Goal: Navigation & Orientation: Find specific page/section

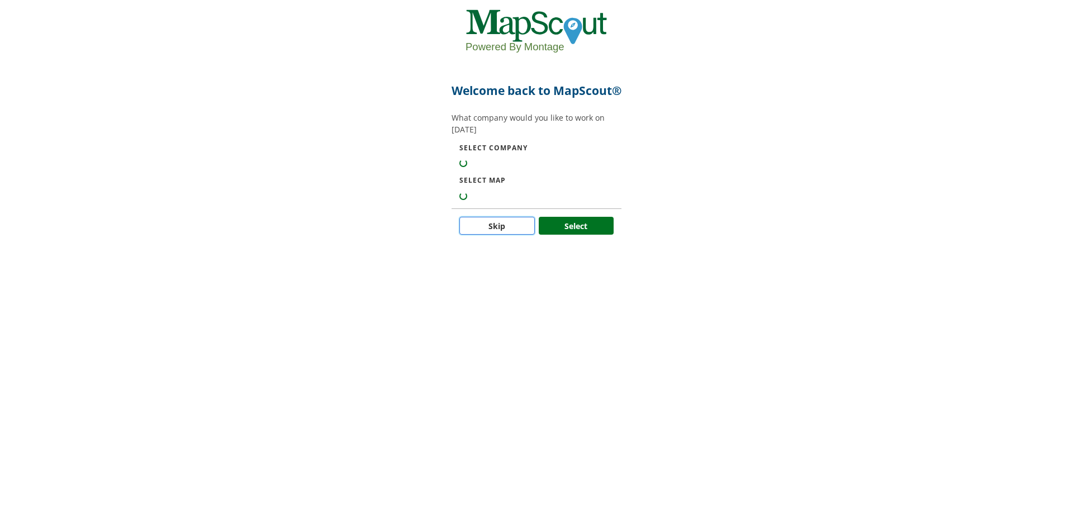
click at [491, 235] on button "Skip" at bounding box center [496, 226] width 75 height 18
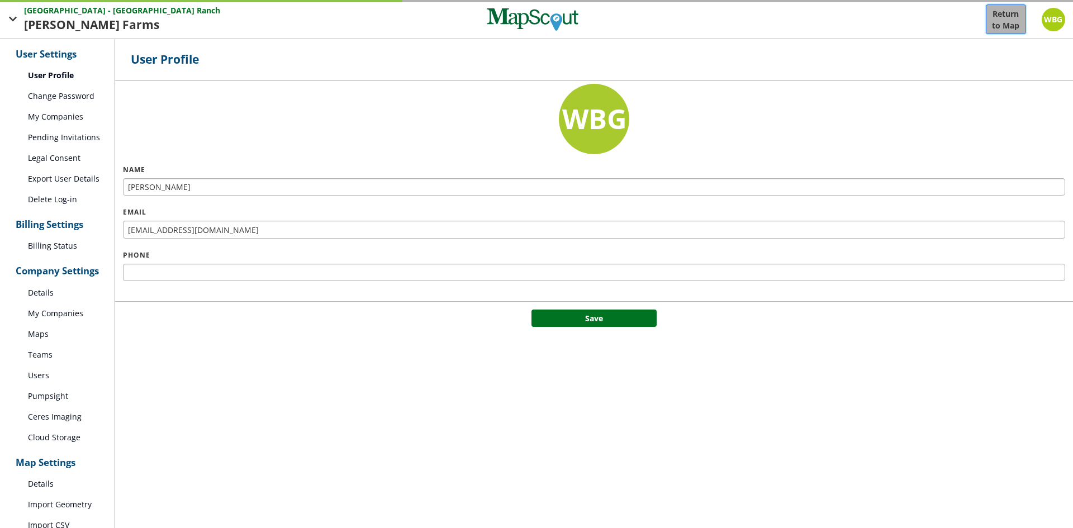
click at [1007, 26] on p "to Map" at bounding box center [1005, 26] width 27 height 12
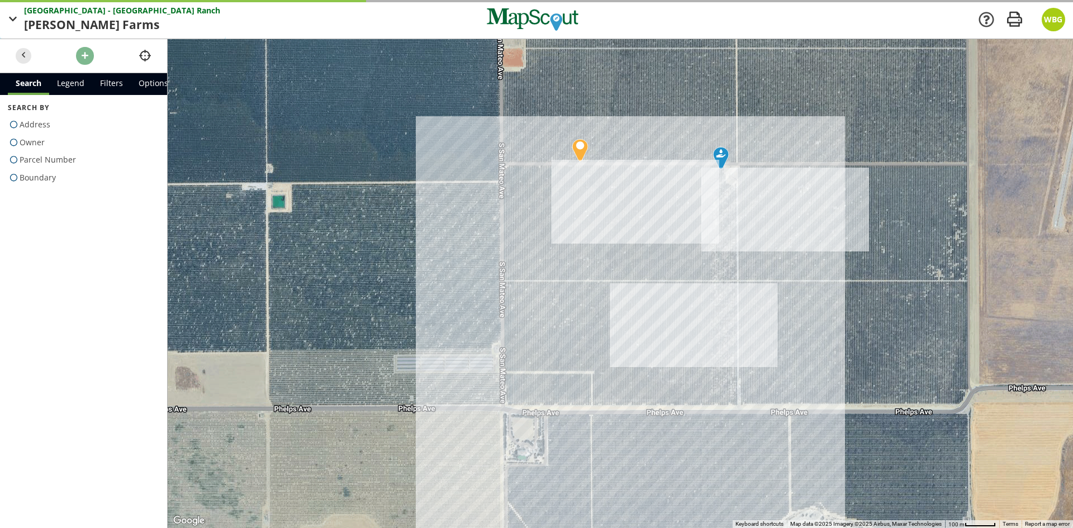
click at [51, 22] on span "[PERSON_NAME]" at bounding box center [73, 25] width 98 height 18
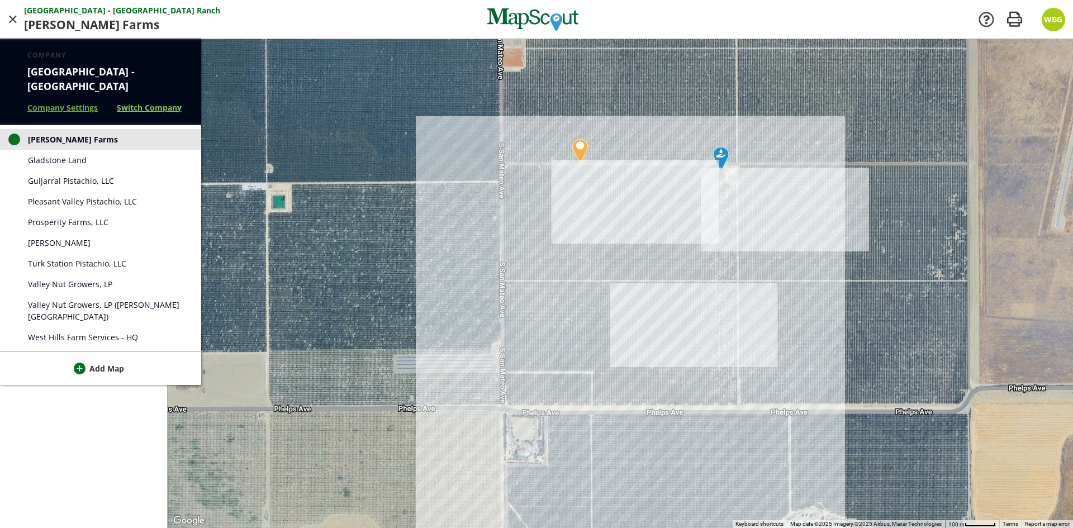
click at [145, 107] on link "Switch Company" at bounding box center [149, 108] width 65 height 12
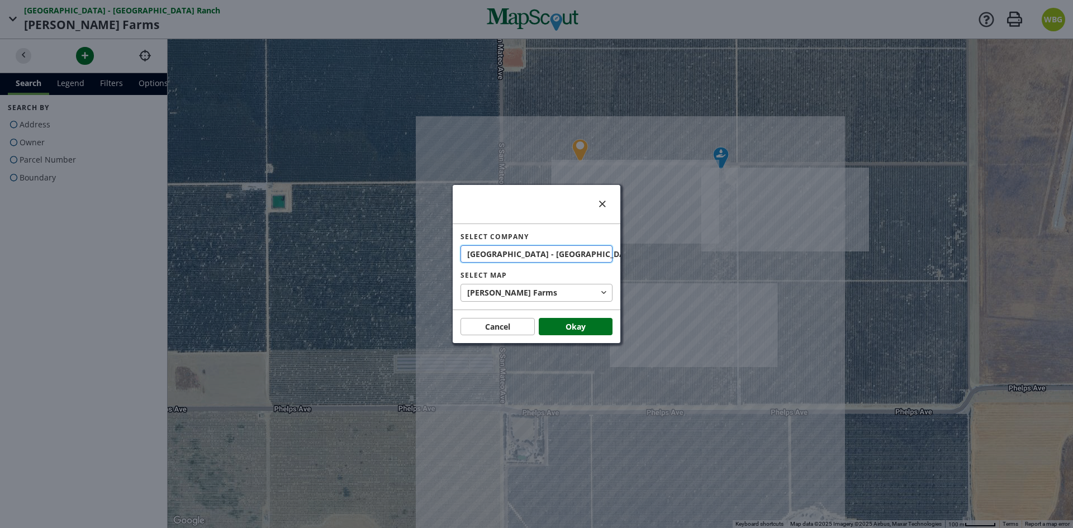
click at [532, 252] on span "[GEOGRAPHIC_DATA] - [GEOGRAPHIC_DATA]" at bounding box center [553, 254] width 173 height 12
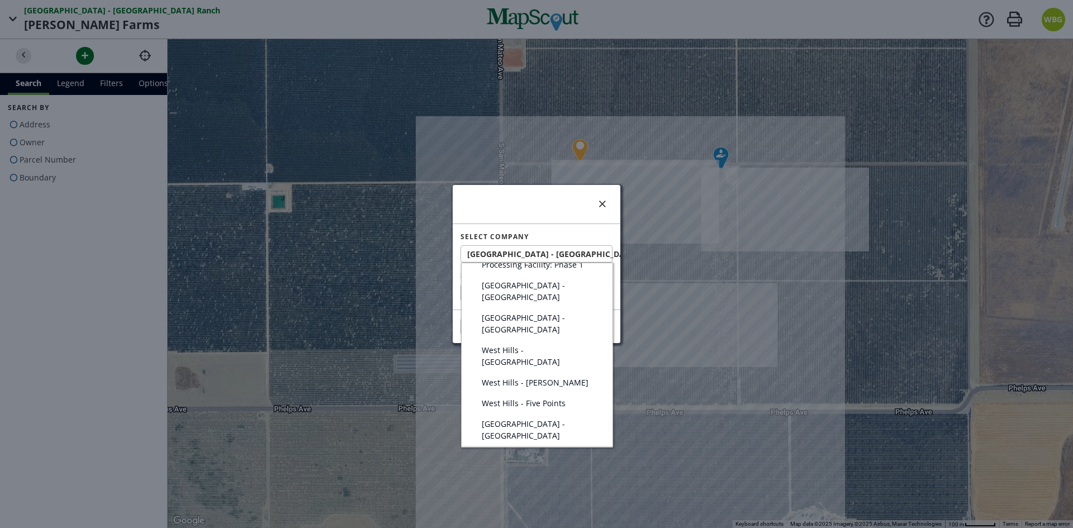
scroll to position [56, 0]
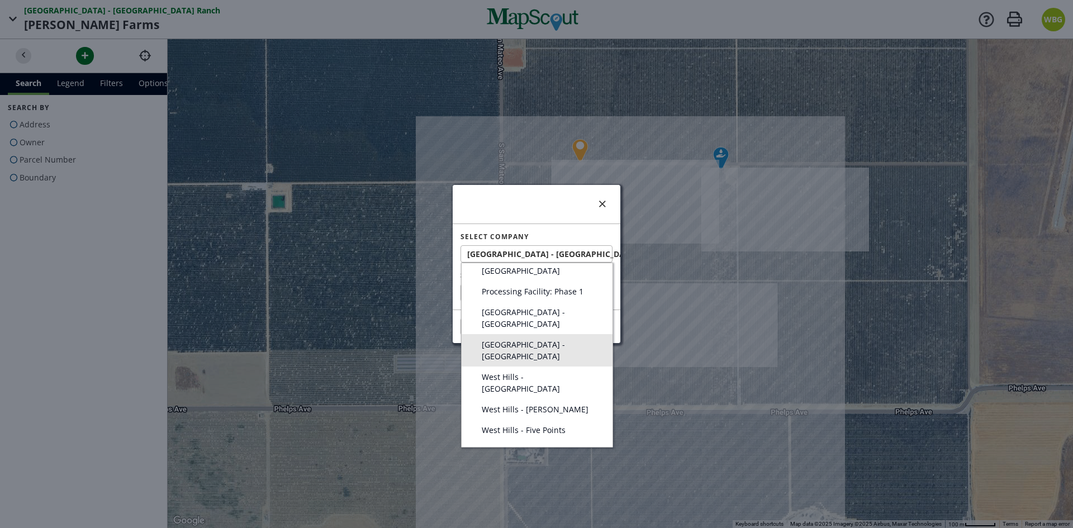
click at [552, 339] on span "[GEOGRAPHIC_DATA] - [GEOGRAPHIC_DATA]" at bounding box center [541, 350] width 119 height 23
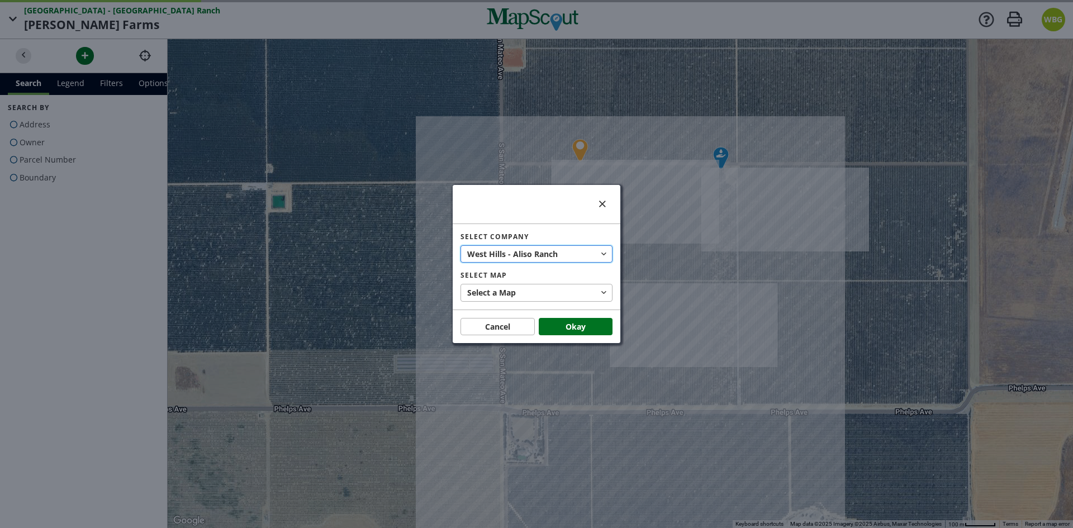
click at [547, 254] on span "Ranch" at bounding box center [545, 254] width 23 height 12
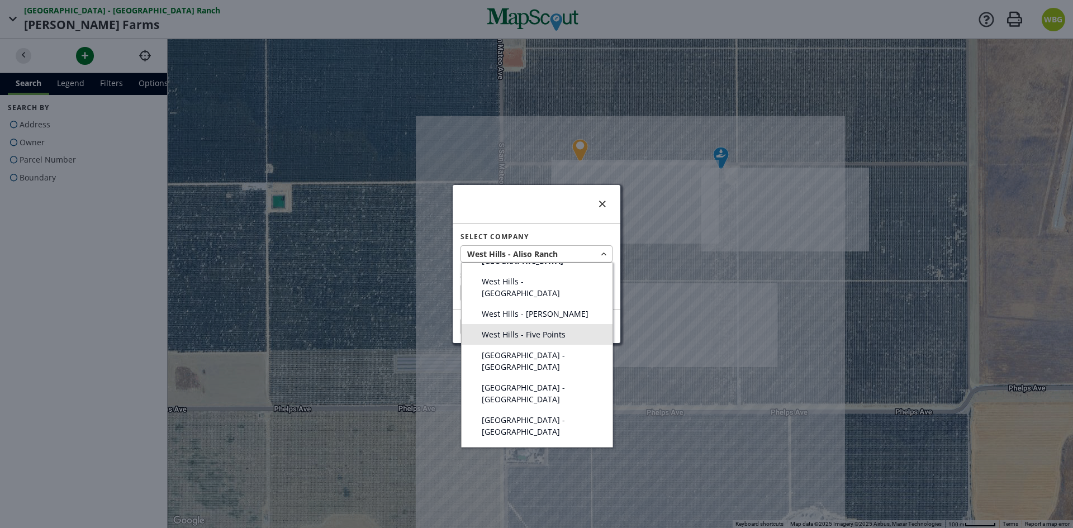
scroll to position [168, 0]
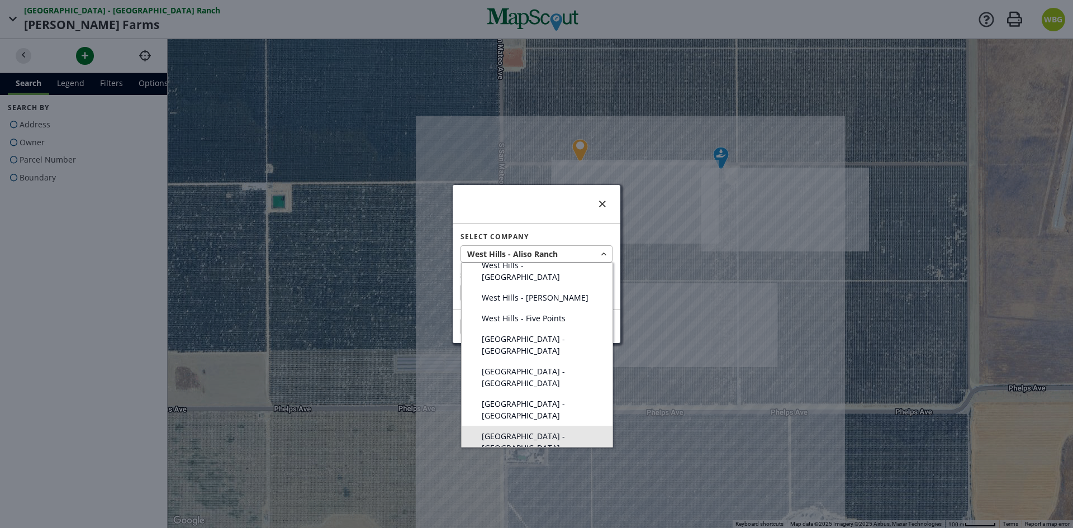
click at [548, 430] on span "[GEOGRAPHIC_DATA] - [GEOGRAPHIC_DATA]" at bounding box center [541, 441] width 119 height 23
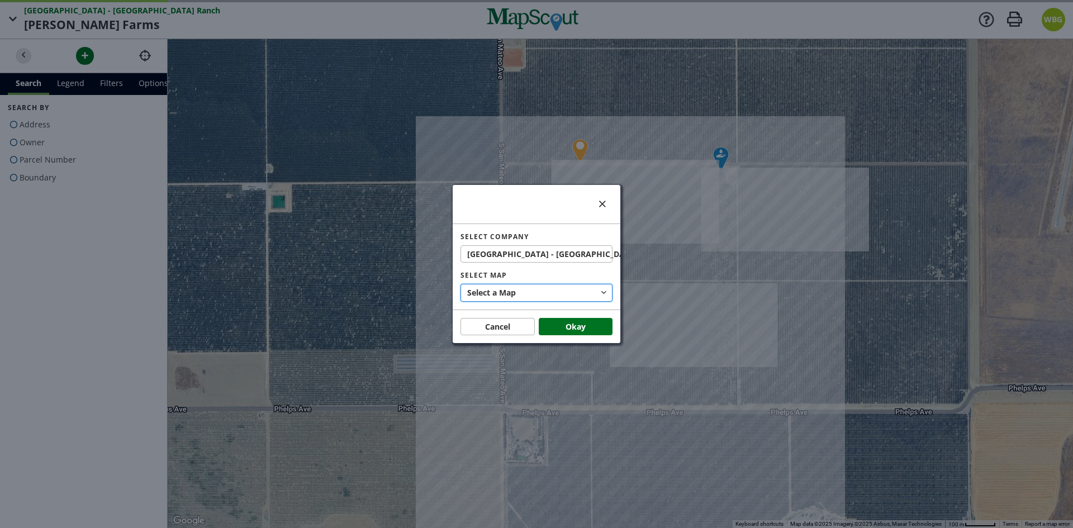
click at [541, 293] on button "Select a Map" at bounding box center [537, 293] width 152 height 18
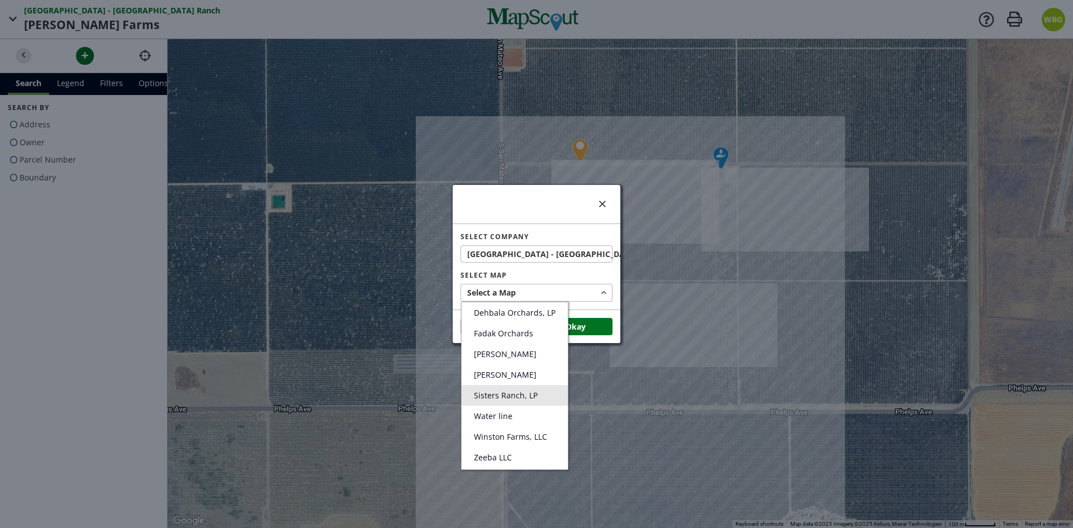
click at [519, 393] on span "Sisters Ranch, LP" at bounding box center [506, 395] width 64 height 11
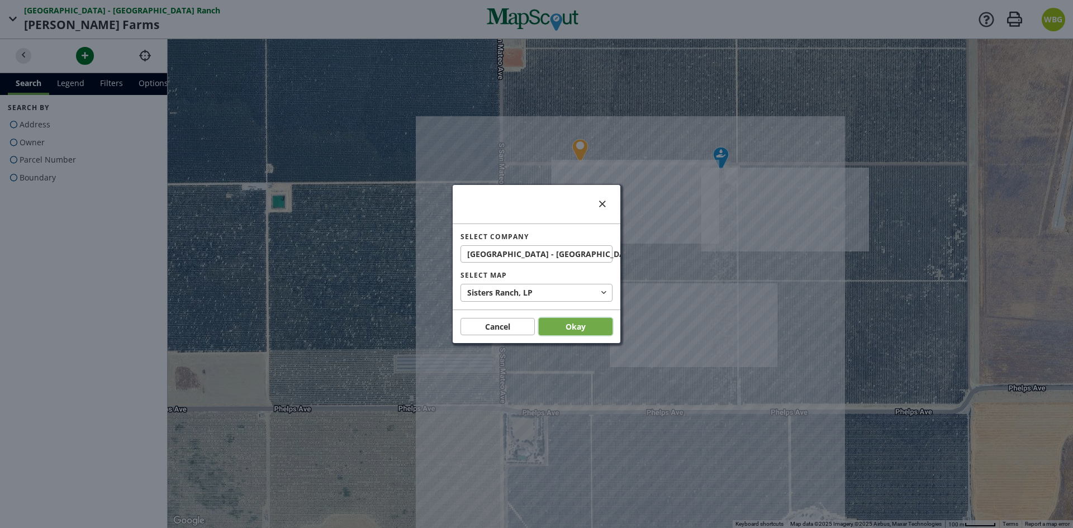
click at [570, 330] on button "Okay" at bounding box center [576, 327] width 74 height 18
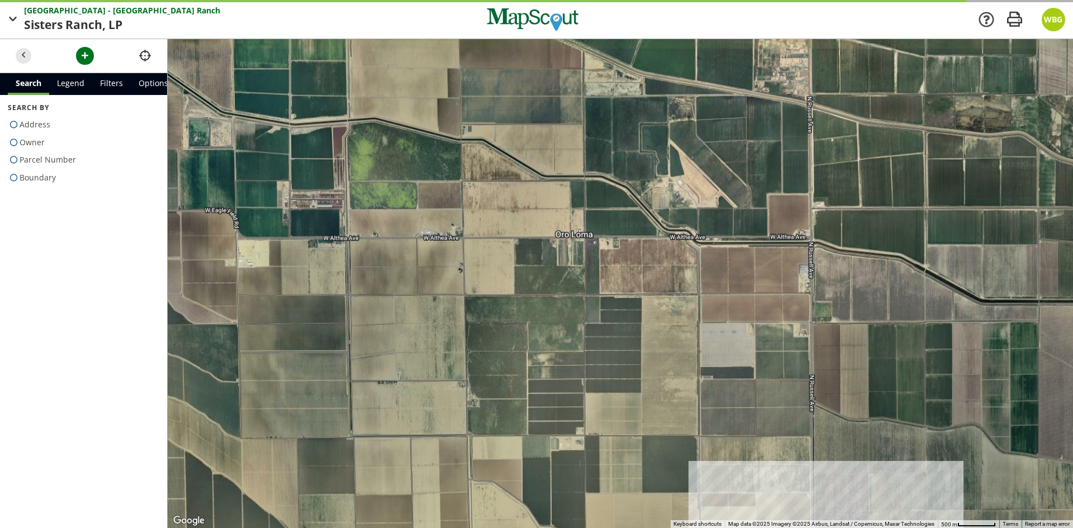
drag, startPoint x: 752, startPoint y: 471, endPoint x: 504, endPoint y: 315, distance: 293.3
click at [504, 316] on div at bounding box center [621, 283] width 906 height 489
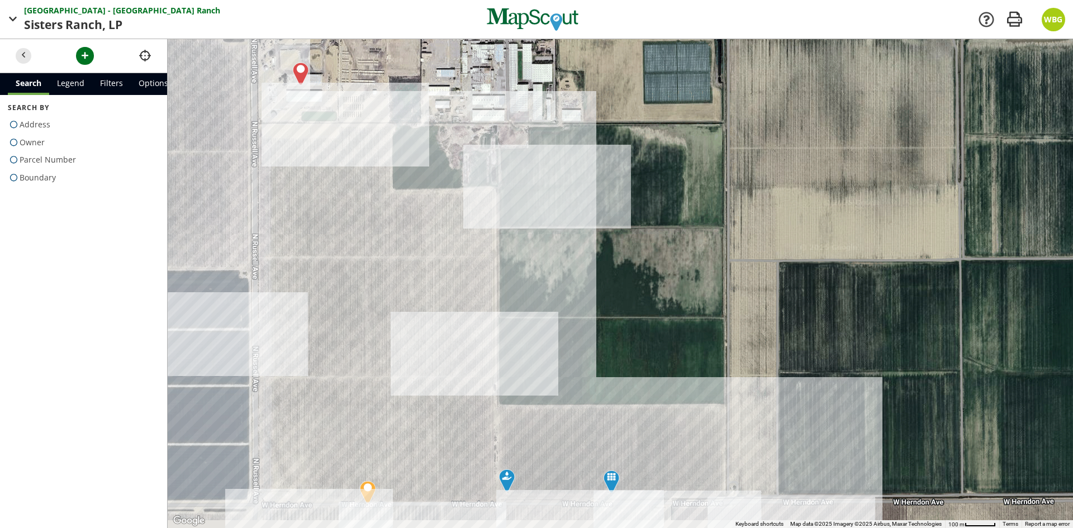
drag, startPoint x: 641, startPoint y: 416, endPoint x: 674, endPoint y: 92, distance: 325.3
click at [674, 80] on div at bounding box center [621, 283] width 906 height 489
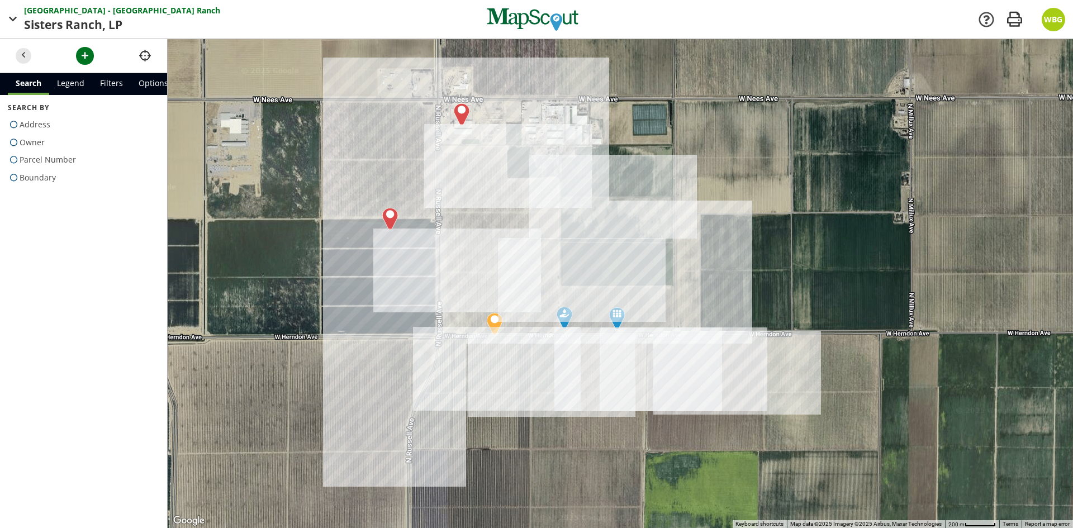
click at [506, 210] on div at bounding box center [621, 283] width 906 height 489
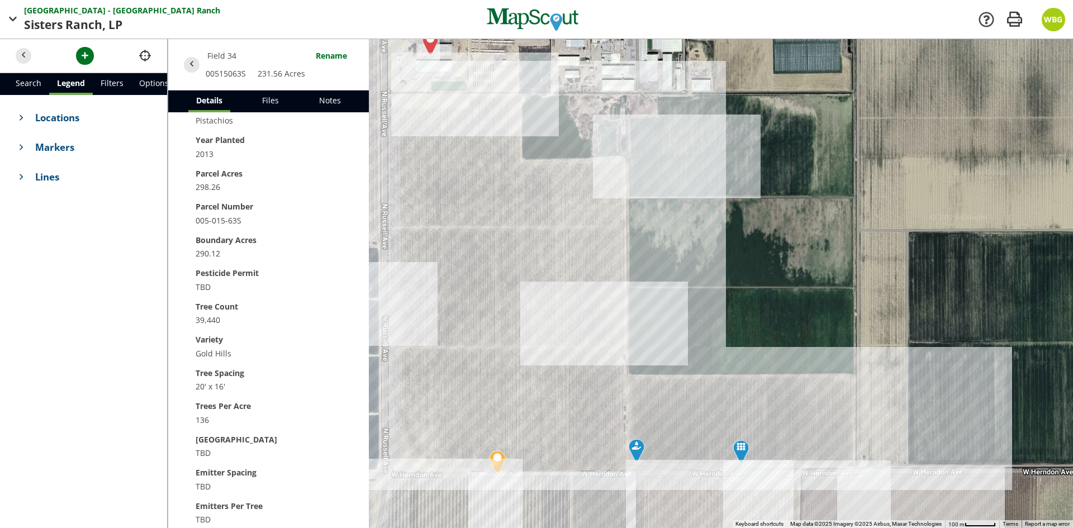
scroll to position [0, 0]
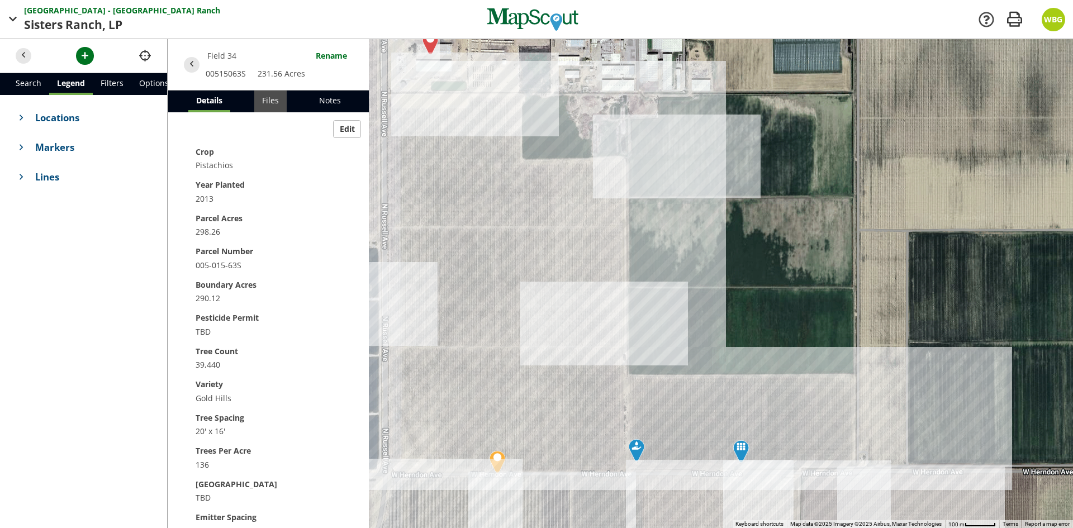
click at [279, 103] on link "Files" at bounding box center [270, 102] width 32 height 22
